Goal: Task Accomplishment & Management: Manage account settings

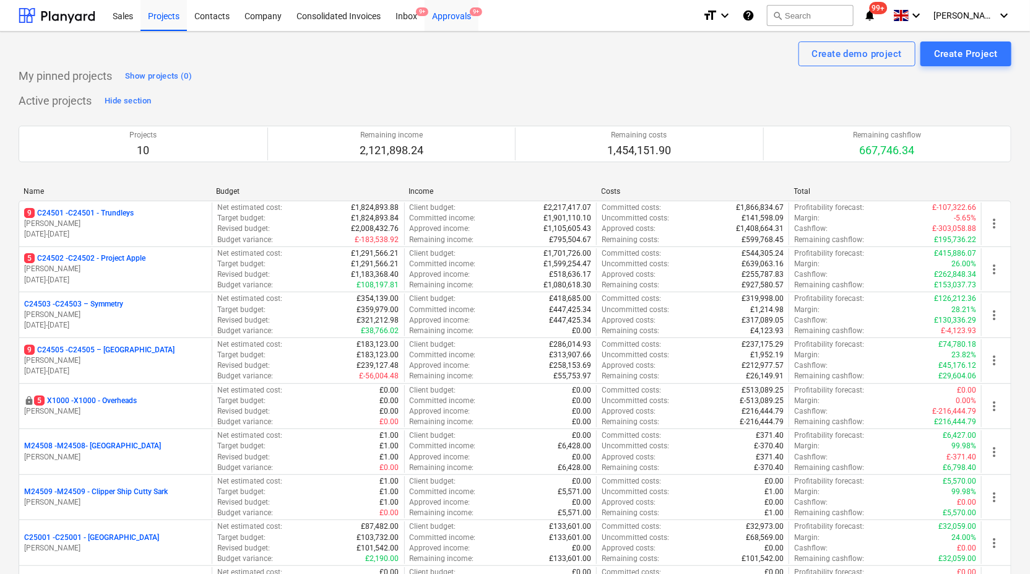
click at [447, 13] on div "Approvals 9+" at bounding box center [452, 15] width 54 height 32
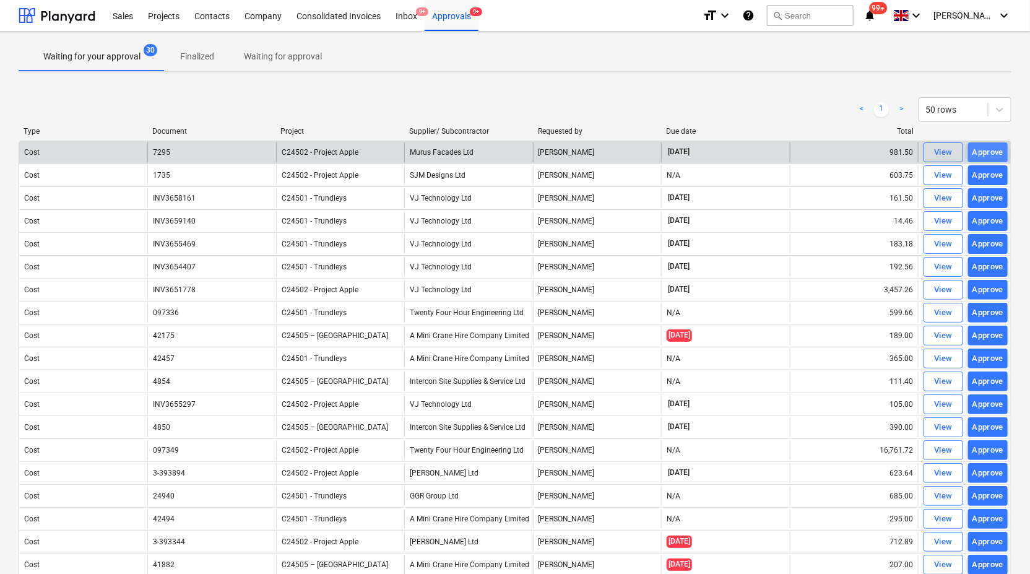
click at [982, 145] on div "Approve" at bounding box center [989, 152] width 32 height 14
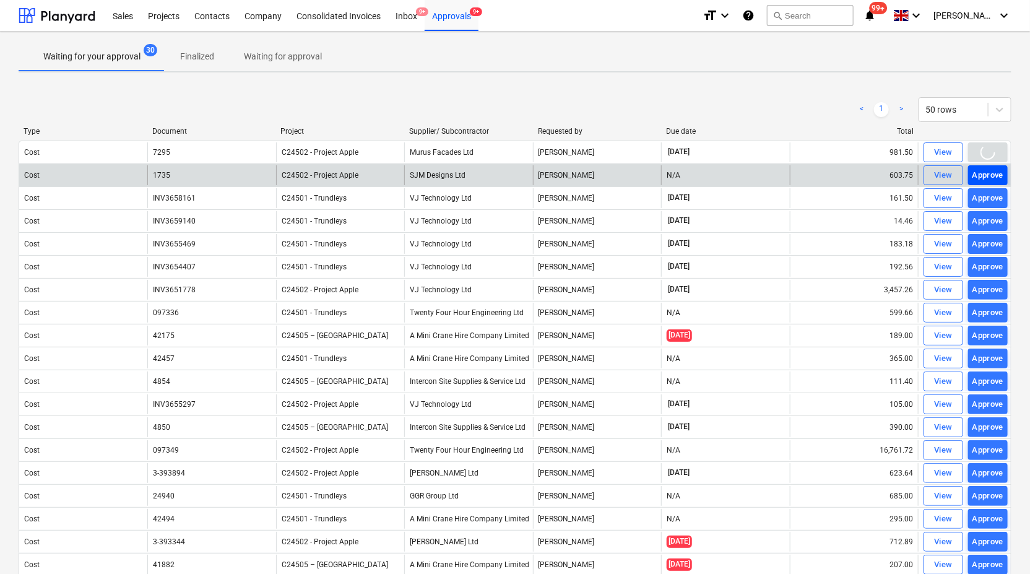
click at [987, 171] on div "Approve" at bounding box center [989, 175] width 32 height 14
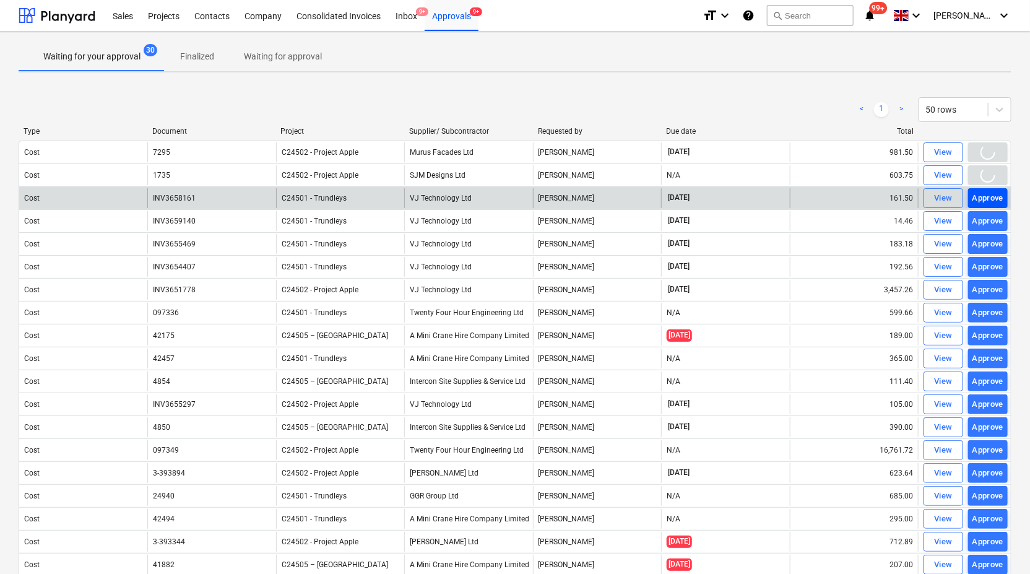
click at [994, 194] on div "Approve" at bounding box center [989, 198] width 32 height 14
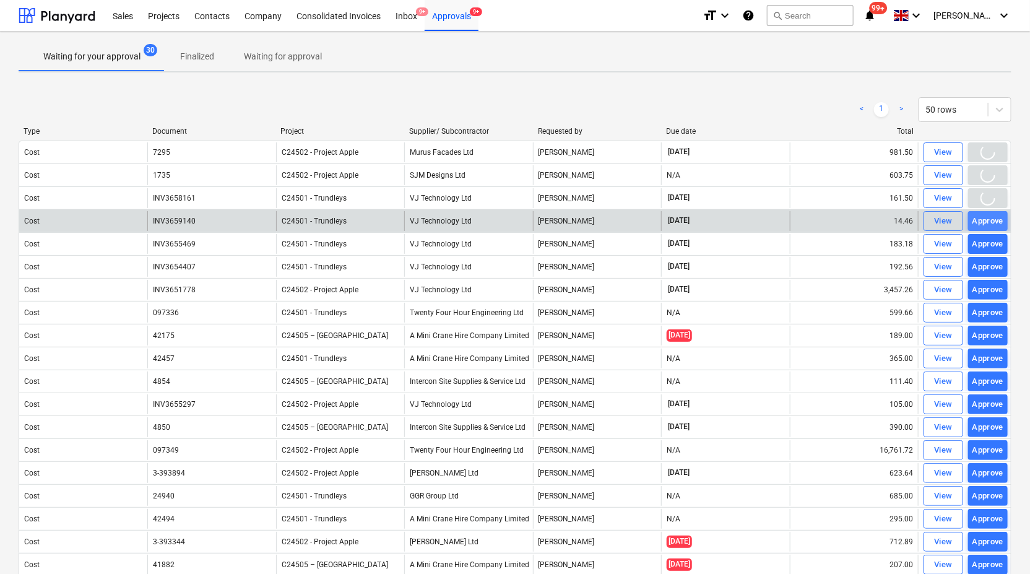
click at [991, 222] on div "Approve" at bounding box center [989, 221] width 32 height 14
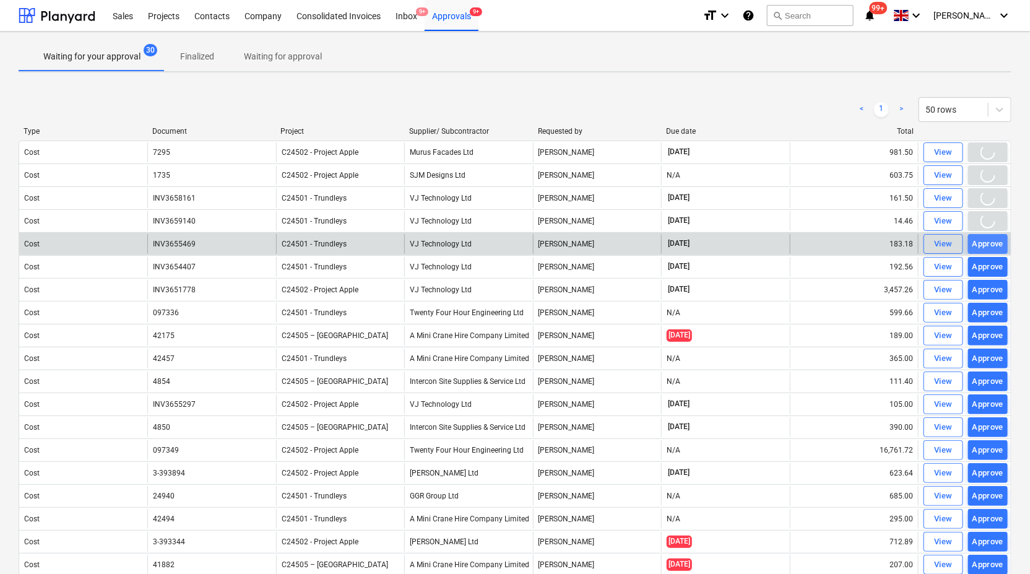
click at [991, 237] on div "Approve" at bounding box center [989, 244] width 32 height 14
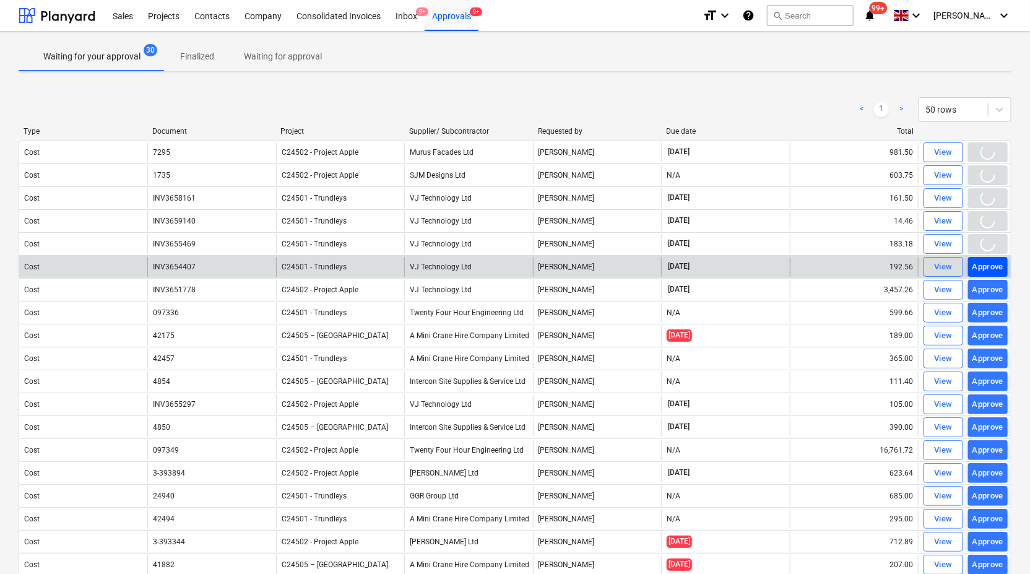
click at [992, 264] on div "Approve" at bounding box center [989, 267] width 32 height 14
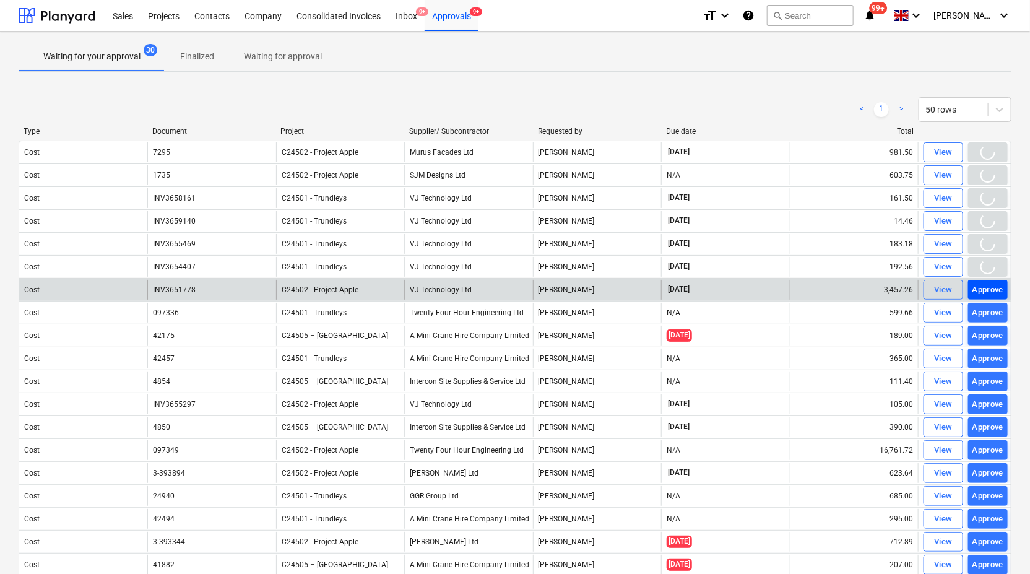
click at [990, 292] on div "Approve" at bounding box center [989, 290] width 32 height 14
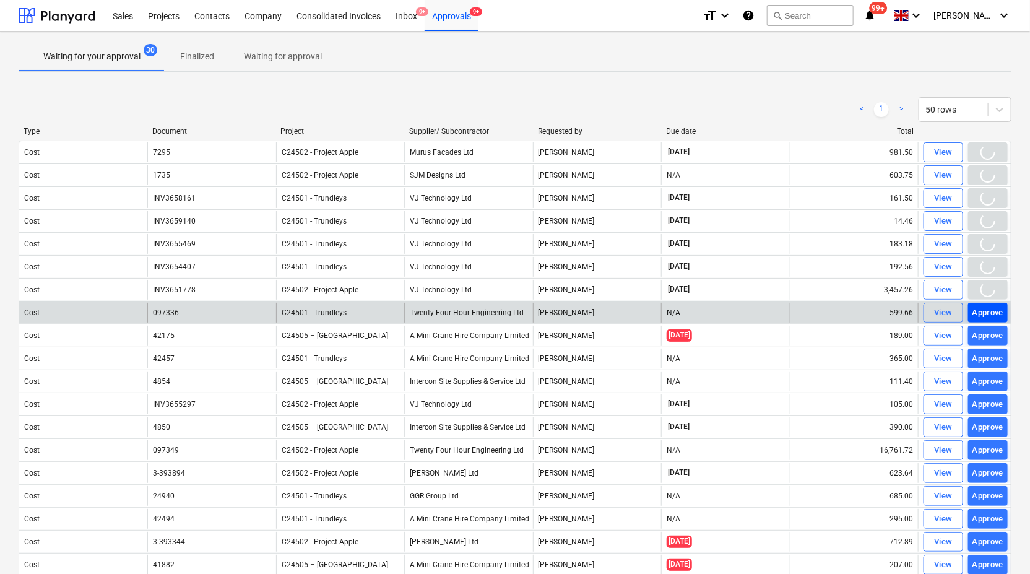
click at [990, 309] on div "Approve" at bounding box center [989, 313] width 32 height 14
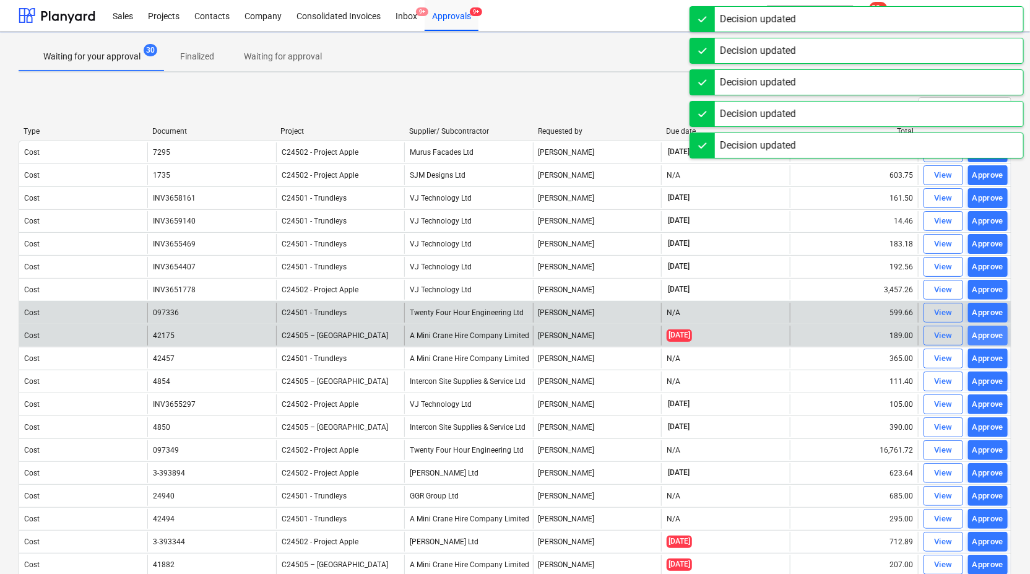
click at [991, 333] on div "Approve" at bounding box center [989, 336] width 32 height 14
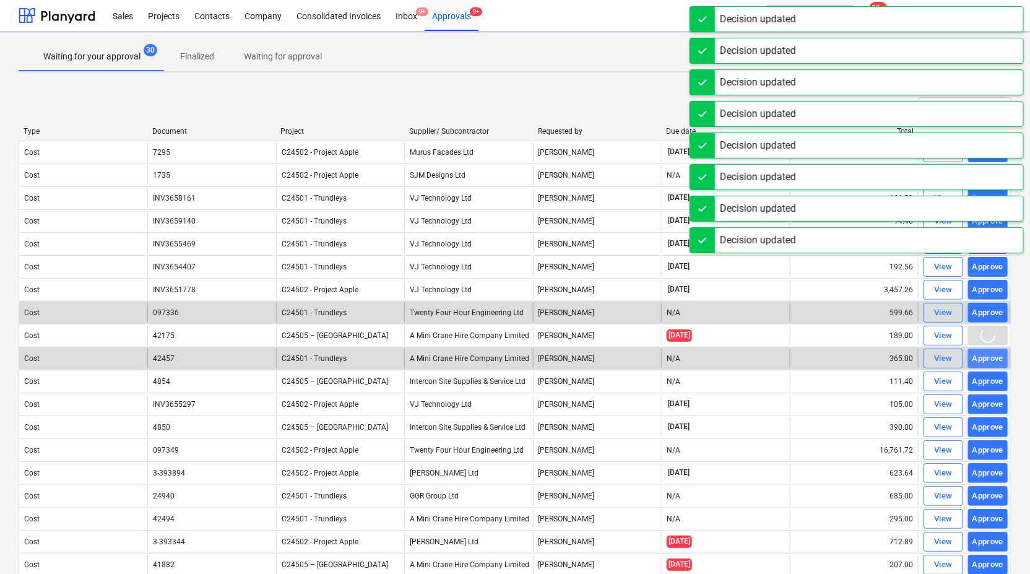
click at [993, 353] on div "Approve" at bounding box center [989, 359] width 32 height 14
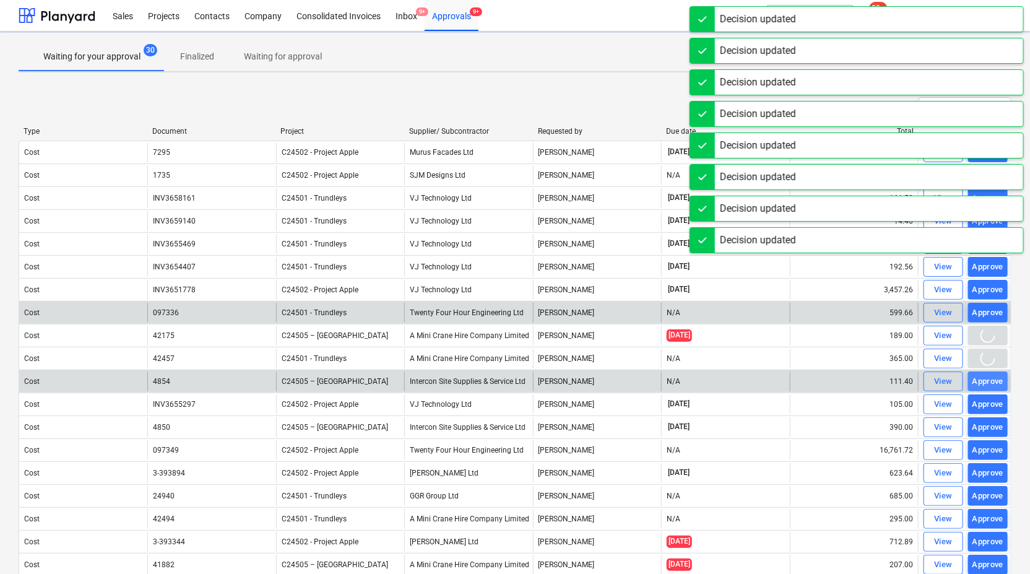
click at [997, 376] on div "Approve" at bounding box center [989, 382] width 32 height 14
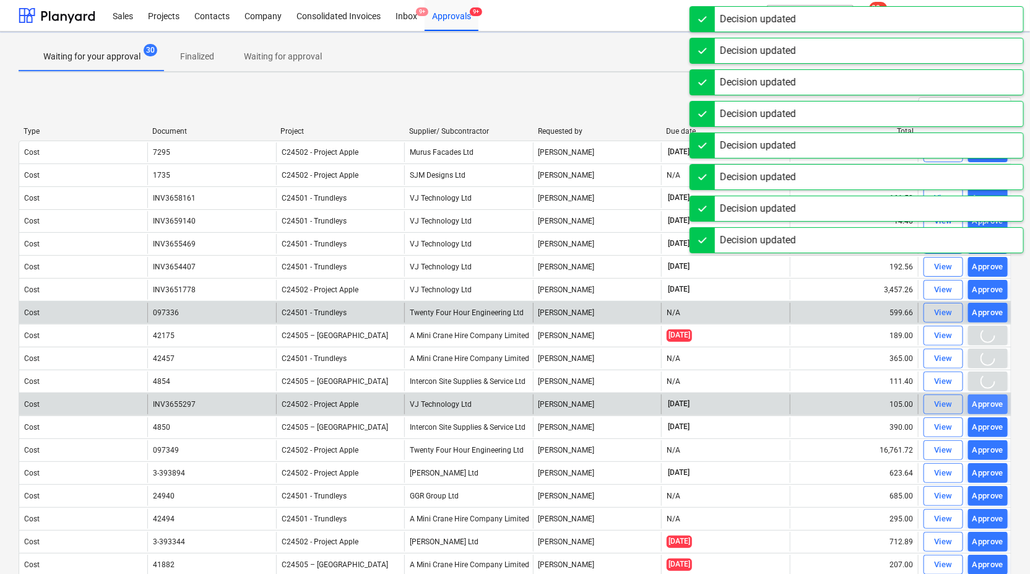
click at [997, 399] on div "Approve" at bounding box center [989, 404] width 32 height 14
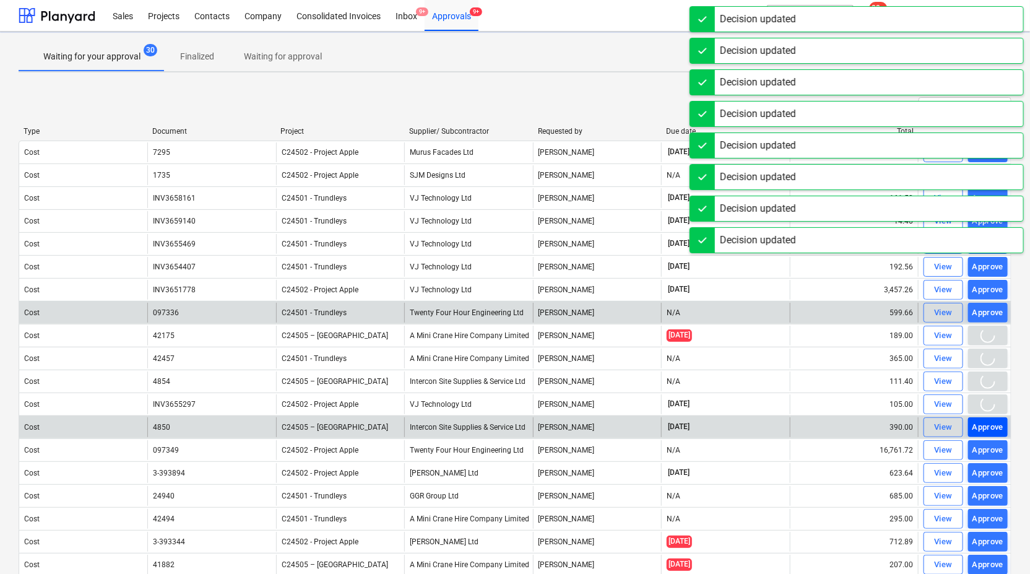
click at [997, 422] on div "Approve" at bounding box center [989, 427] width 32 height 14
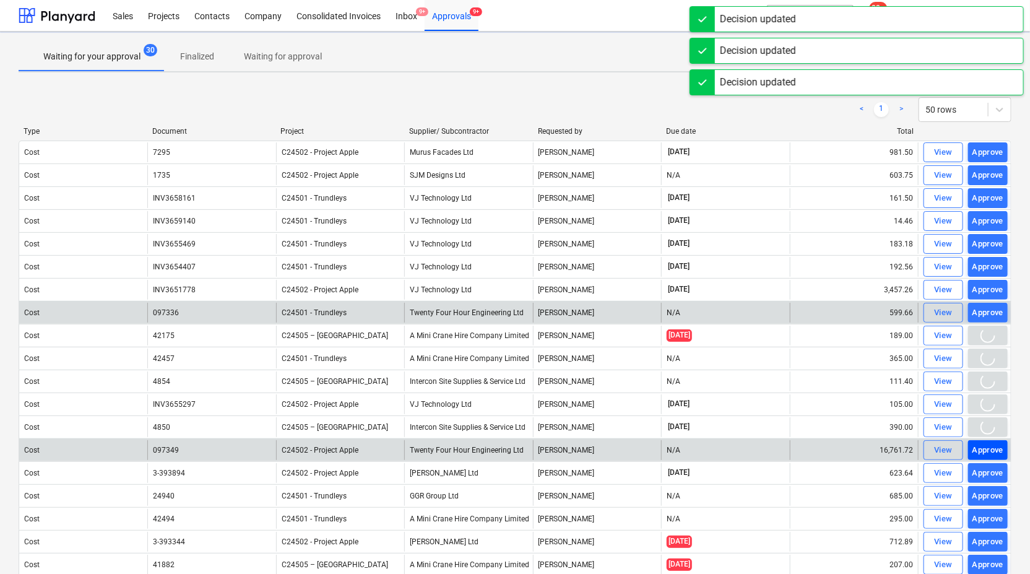
click at [997, 443] on div "Approve" at bounding box center [989, 450] width 32 height 14
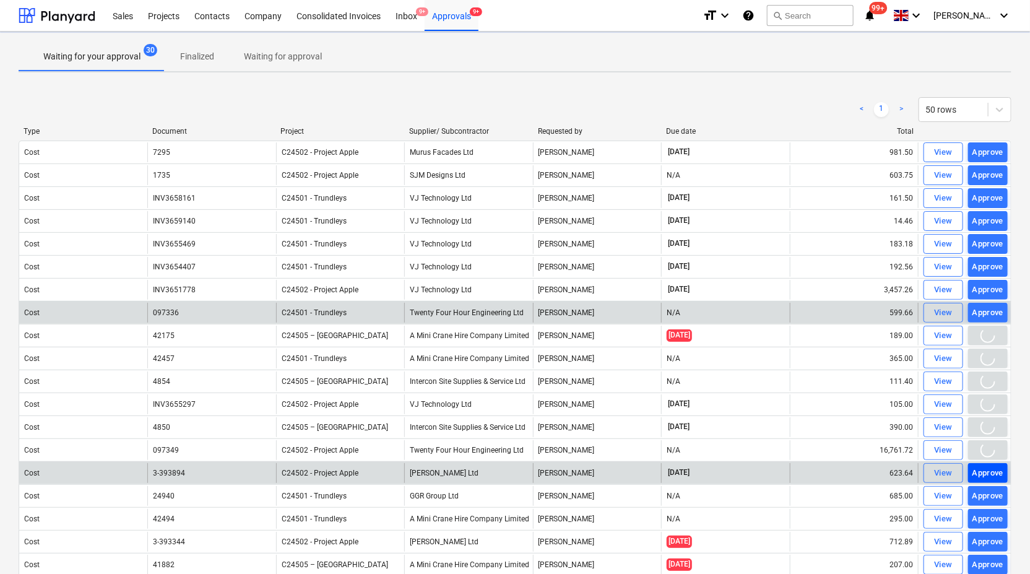
click at [990, 475] on div "Approve" at bounding box center [989, 473] width 32 height 14
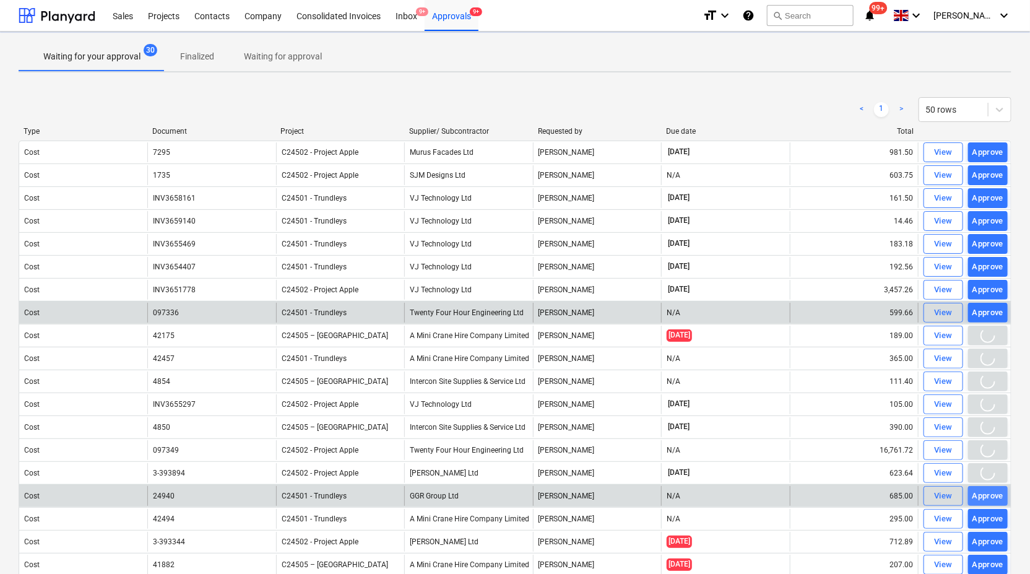
click at [989, 495] on div "Approve" at bounding box center [989, 496] width 32 height 14
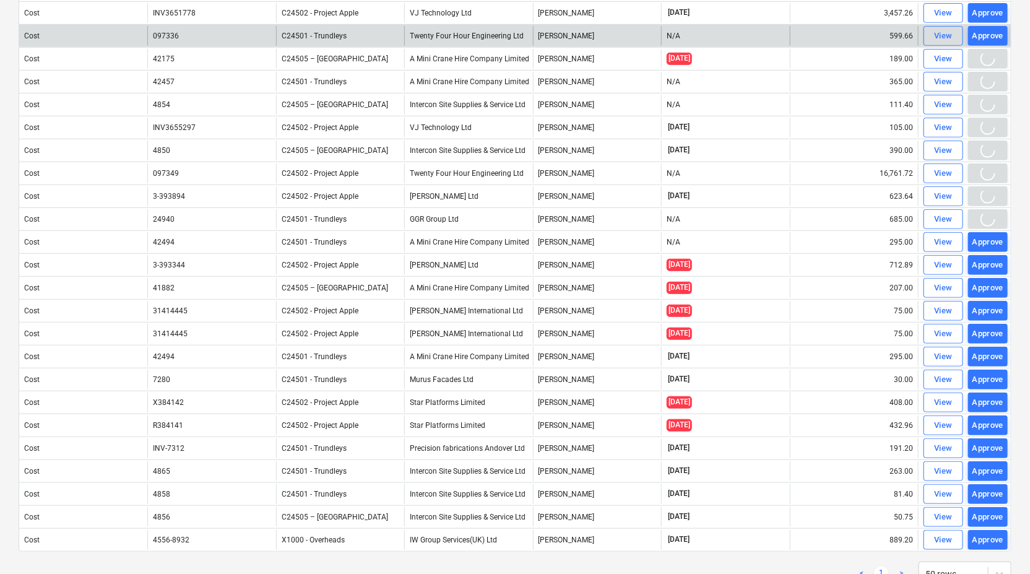
scroll to position [282, 0]
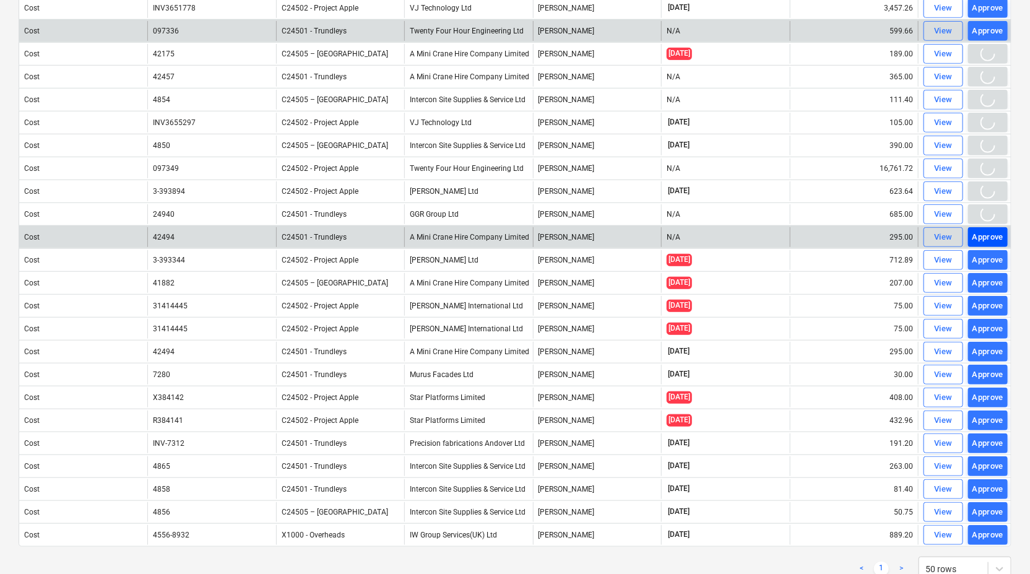
click at [987, 235] on div "Approve" at bounding box center [989, 237] width 32 height 14
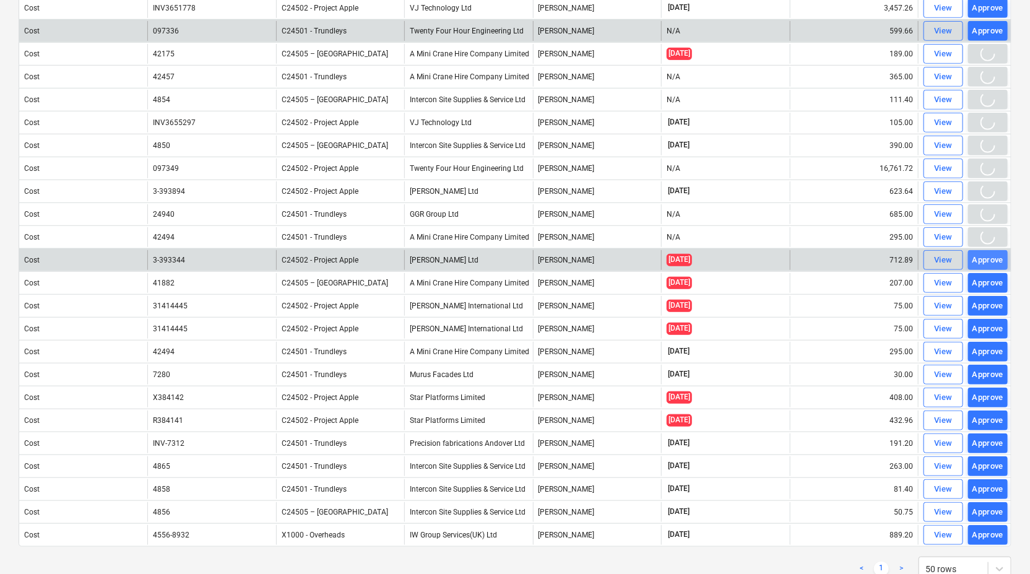
click at [989, 253] on div "Approve" at bounding box center [989, 260] width 32 height 14
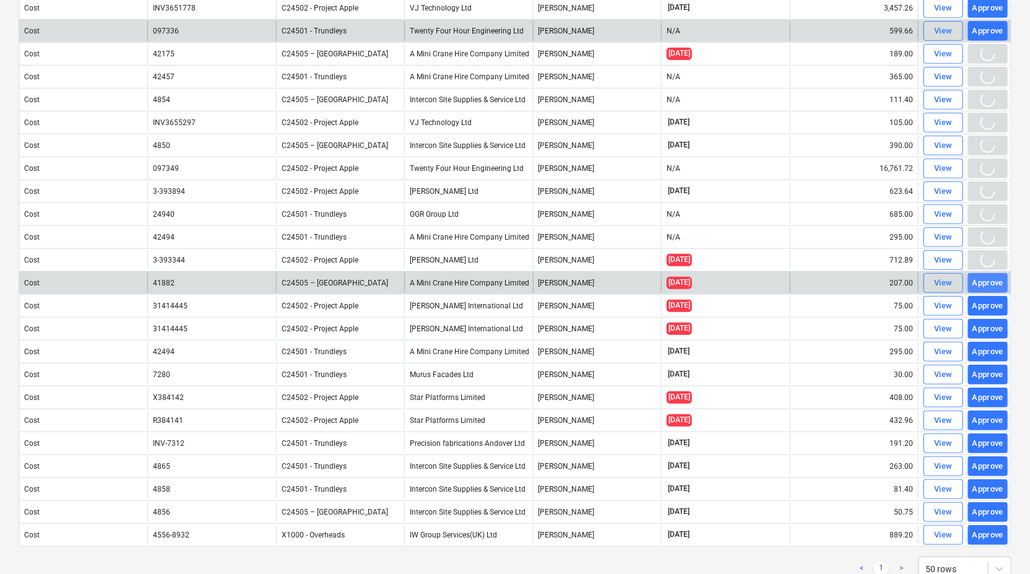
click at [989, 276] on div "Approve" at bounding box center [989, 283] width 32 height 14
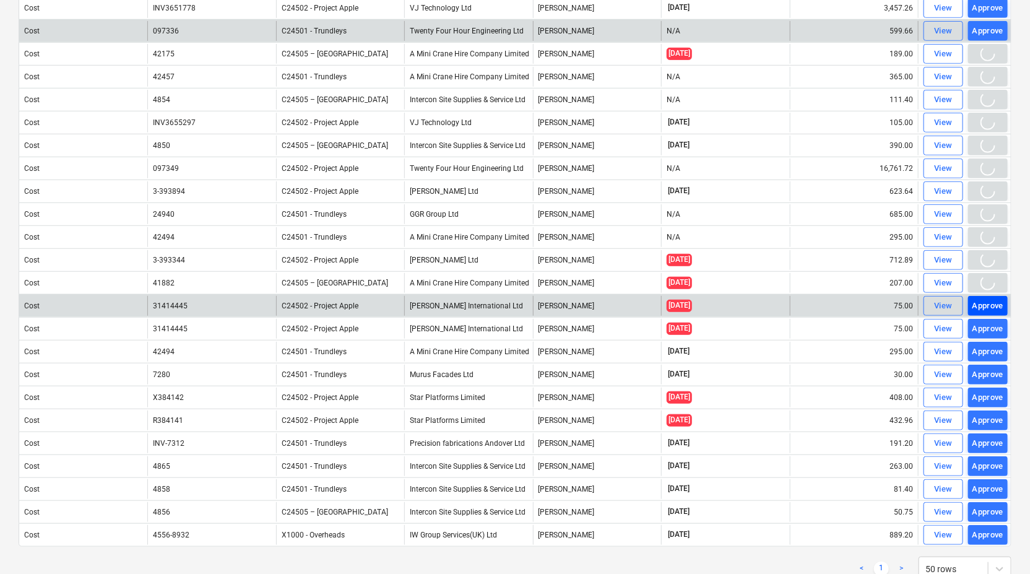
click at [989, 299] on div "Approve" at bounding box center [989, 306] width 32 height 14
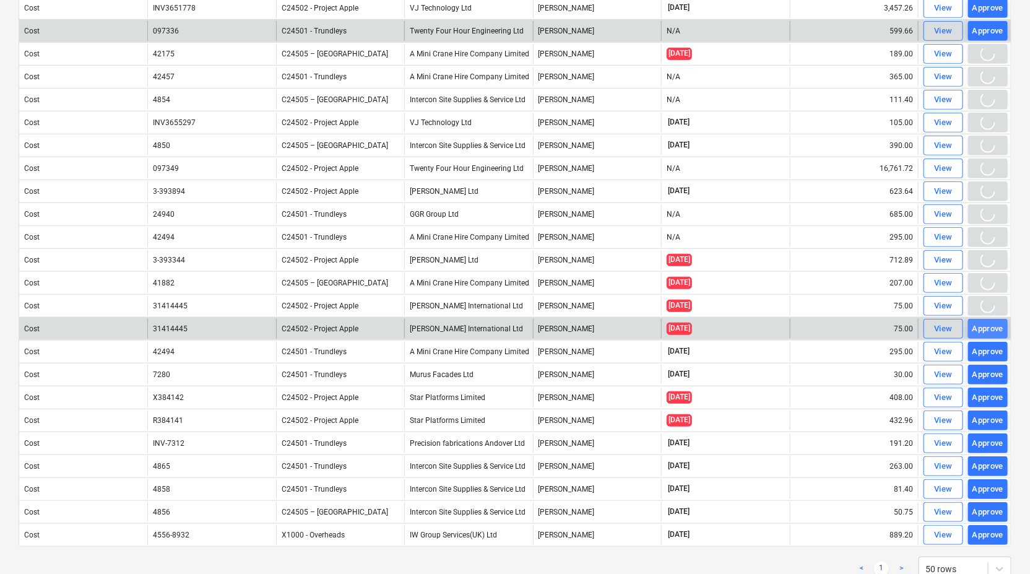
click at [988, 322] on div "Approve" at bounding box center [989, 329] width 32 height 14
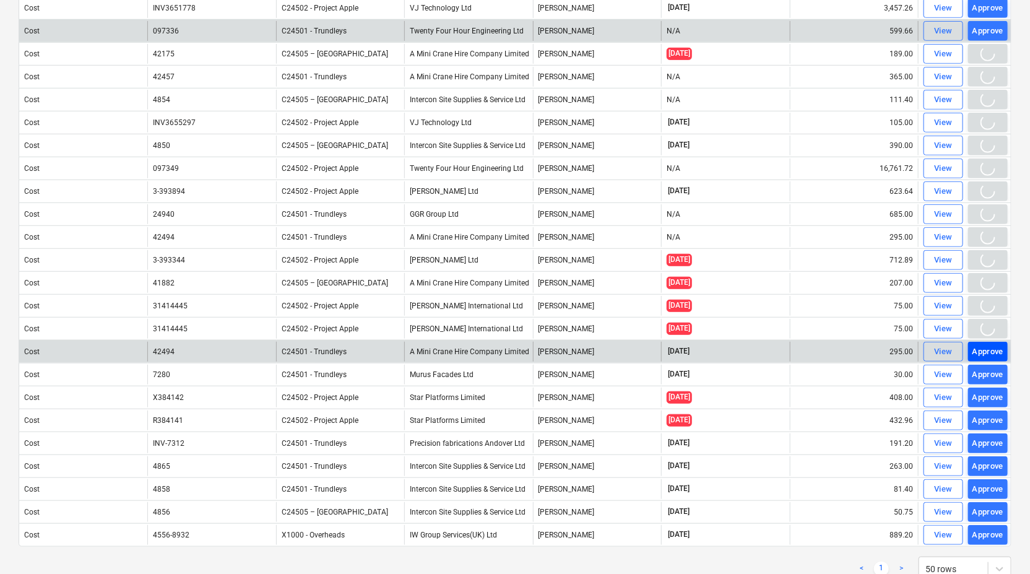
click at [987, 347] on div "Approve" at bounding box center [989, 352] width 32 height 14
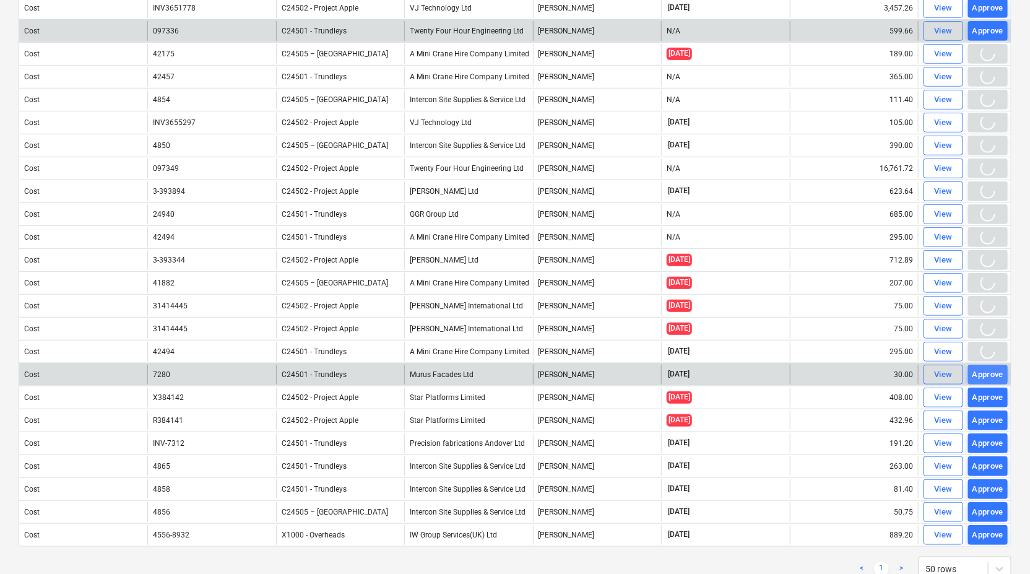
click at [985, 368] on div "Approve" at bounding box center [989, 375] width 32 height 14
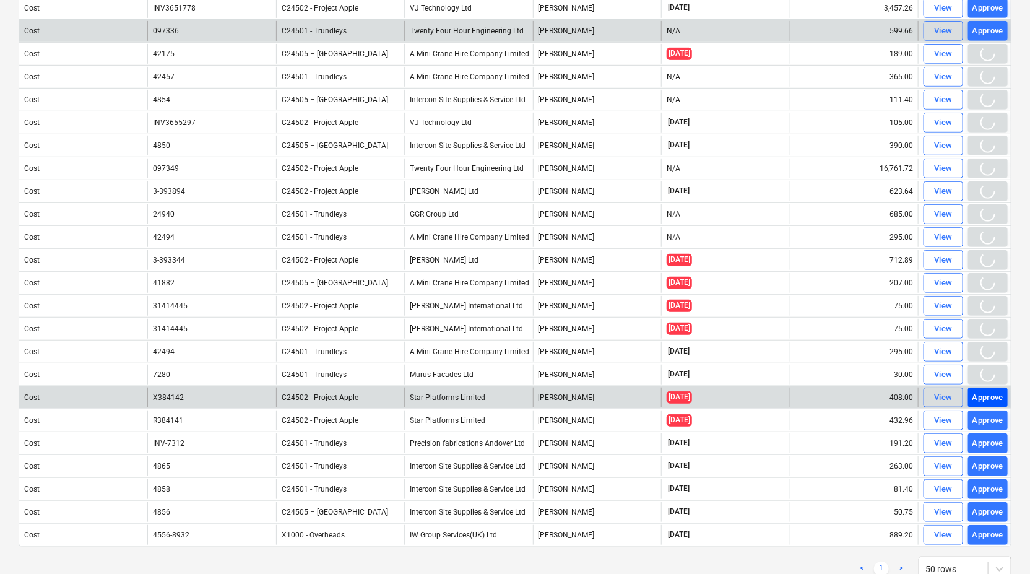
click at [985, 391] on div "Approve" at bounding box center [989, 398] width 32 height 14
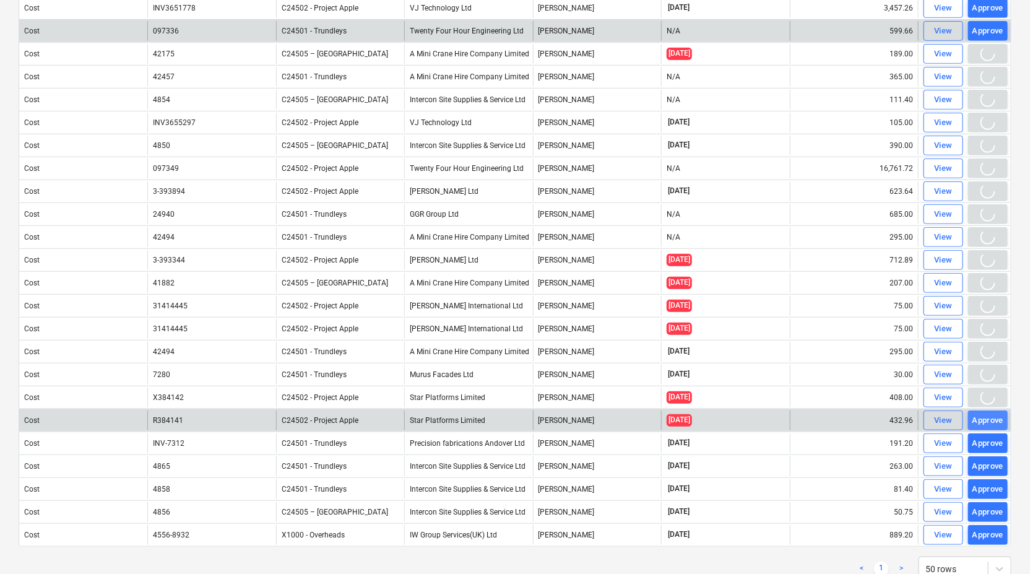
click at [984, 414] on div "Approve" at bounding box center [989, 421] width 32 height 14
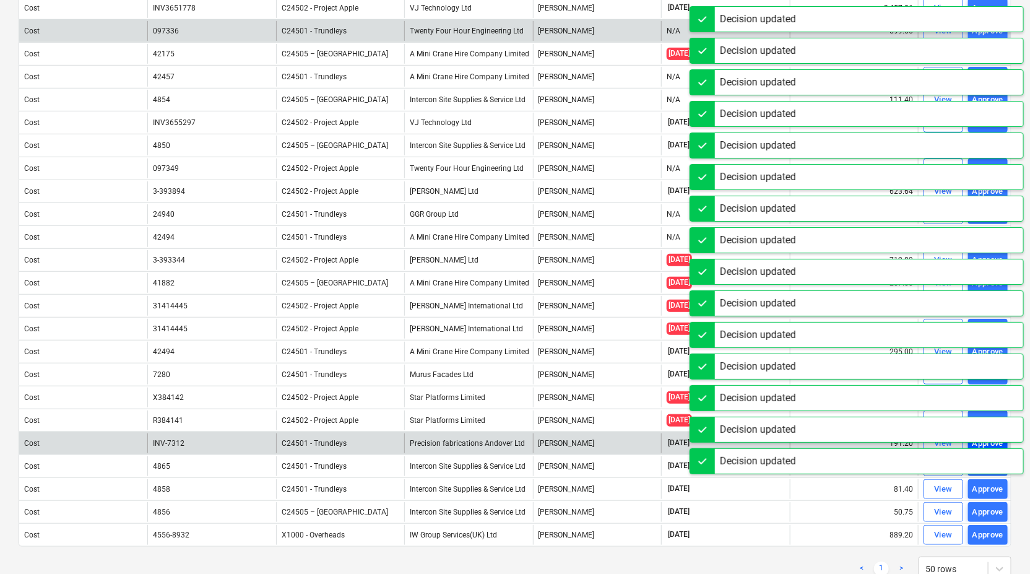
click at [987, 438] on div "Decision updated" at bounding box center [857, 430] width 334 height 26
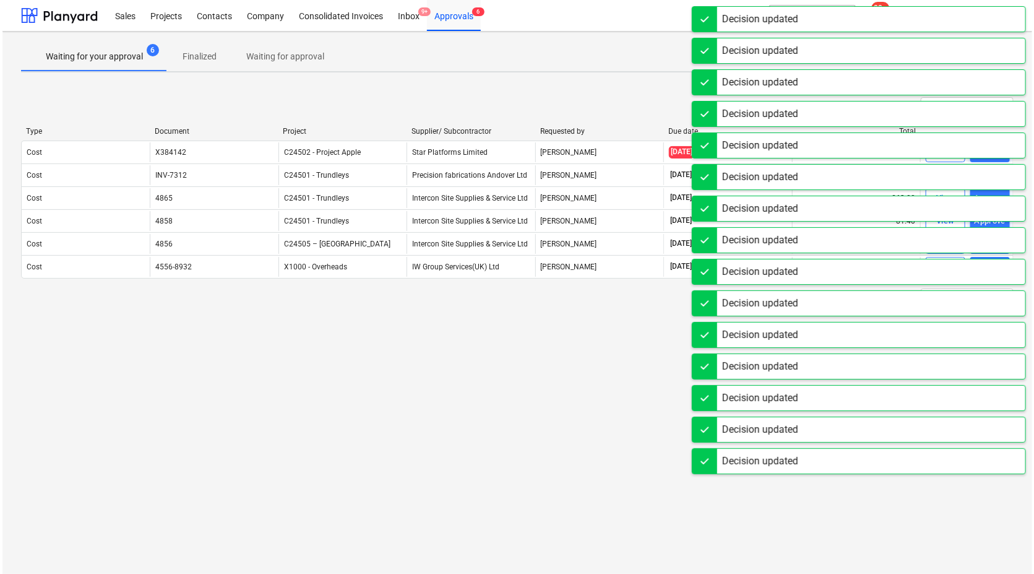
scroll to position [0, 0]
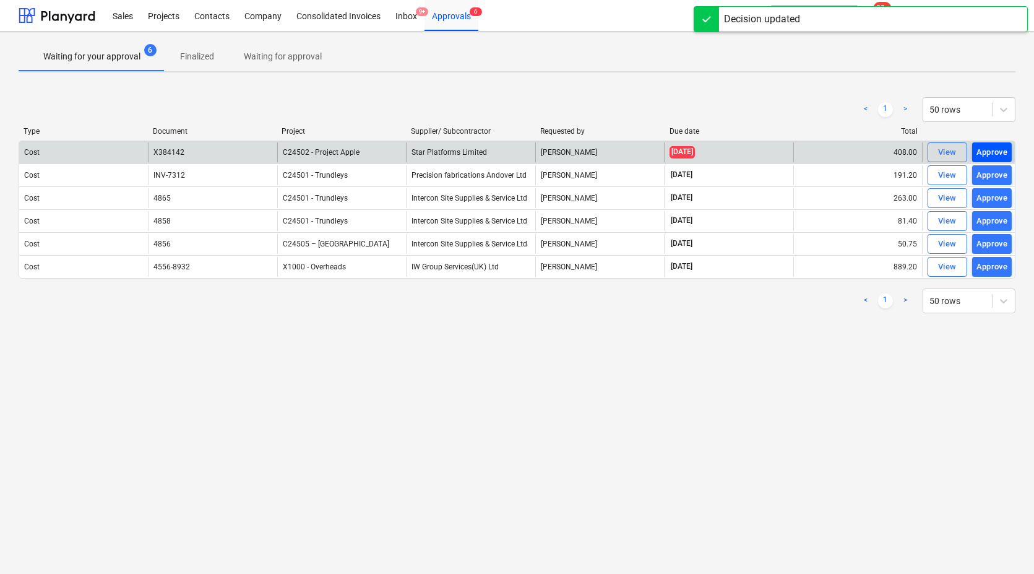
click at [988, 149] on div "Approve" at bounding box center [993, 152] width 32 height 14
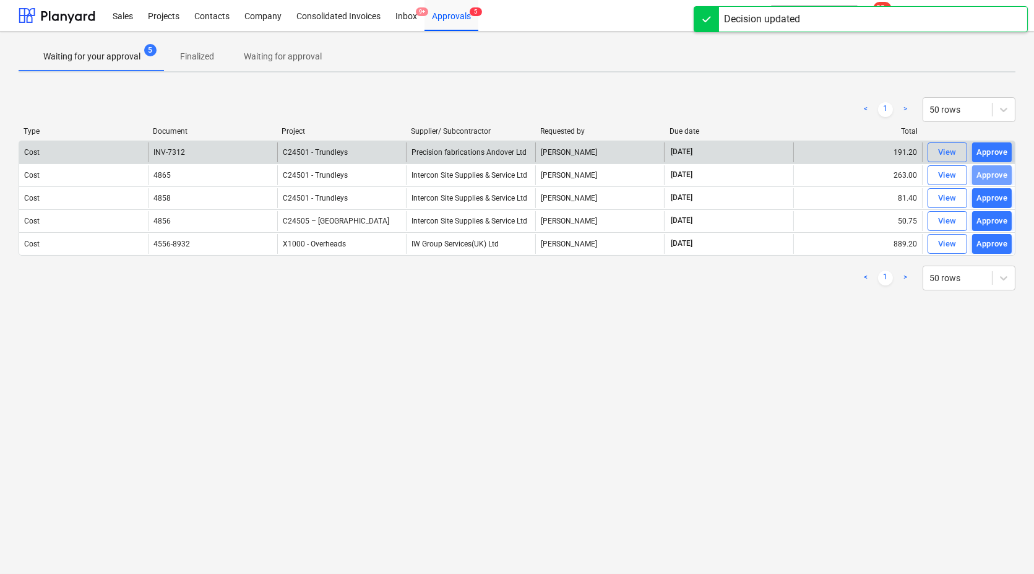
click at [989, 169] on div "Approve" at bounding box center [993, 175] width 32 height 14
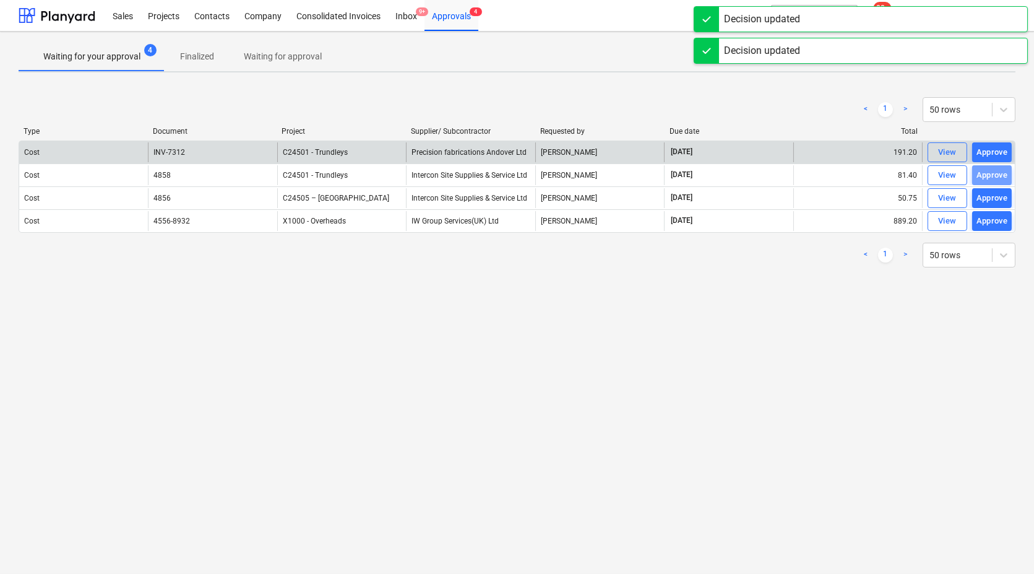
click at [989, 169] on div "Approve" at bounding box center [993, 175] width 32 height 14
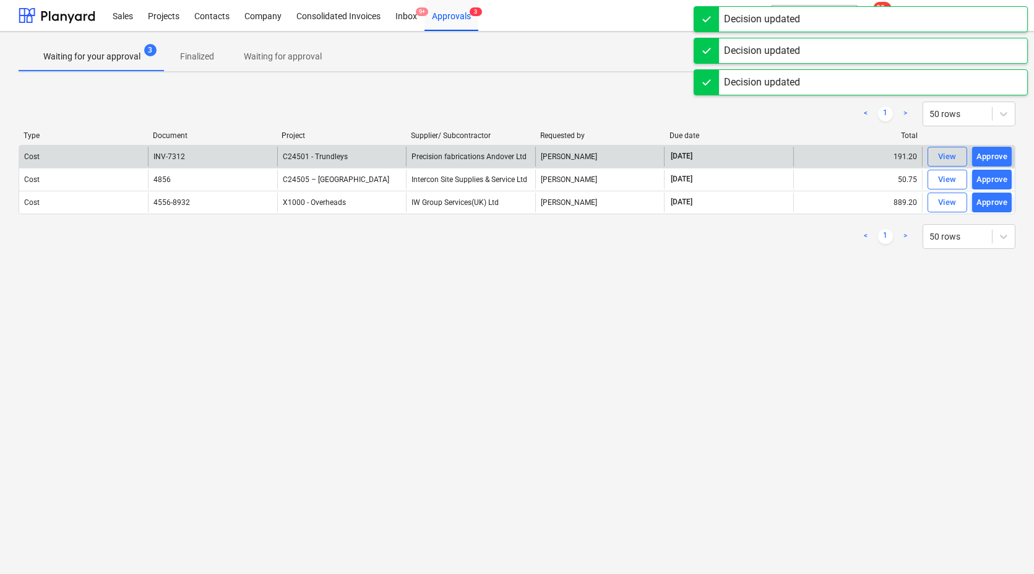
click at [989, 170] on button "Approve" at bounding box center [993, 180] width 40 height 20
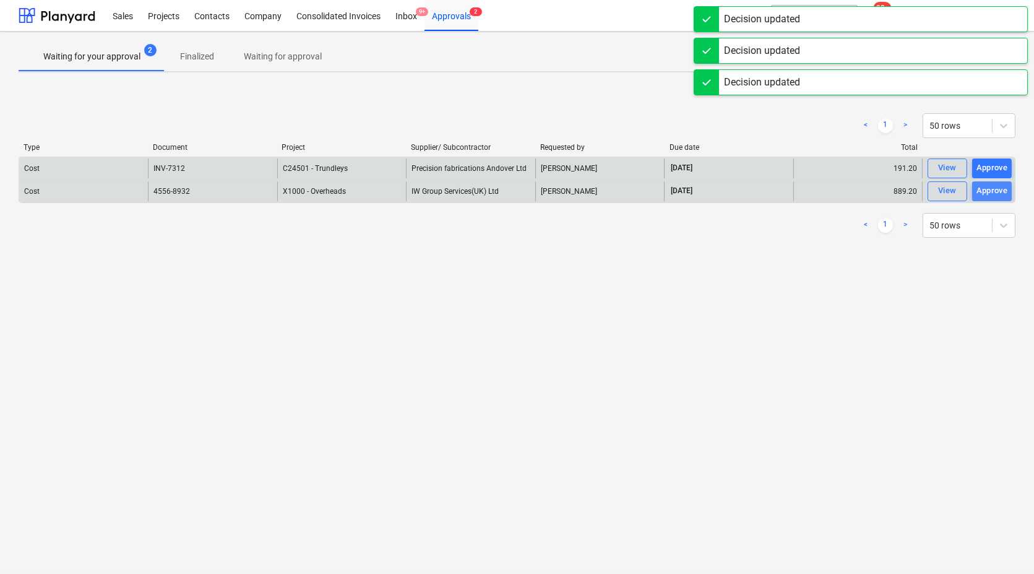
click at [990, 184] on div "Approve" at bounding box center [993, 191] width 32 height 14
click at [988, 163] on div "Approve" at bounding box center [993, 168] width 32 height 14
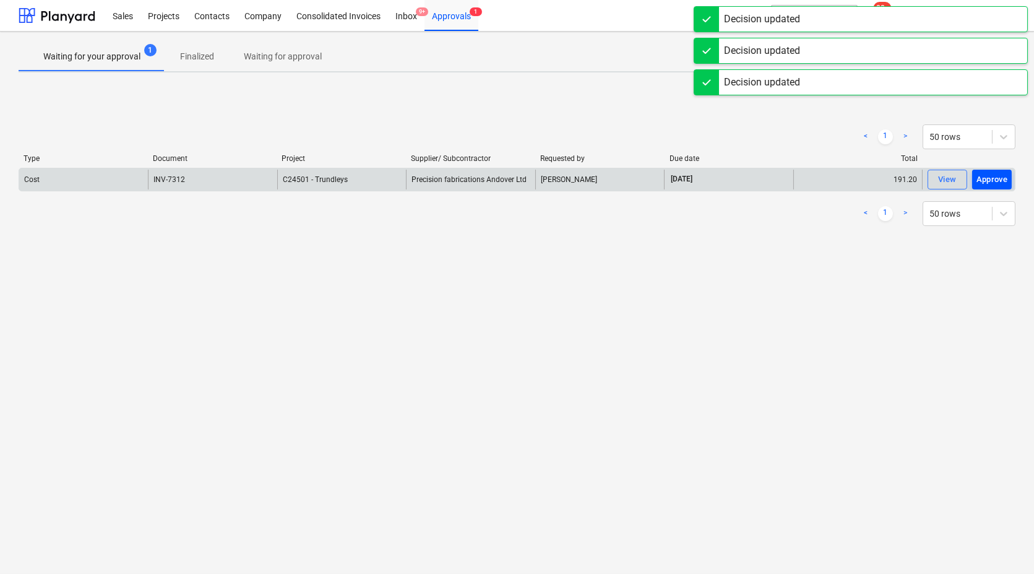
click at [989, 176] on div "Approve" at bounding box center [993, 180] width 32 height 14
